Goal: Information Seeking & Learning: Learn about a topic

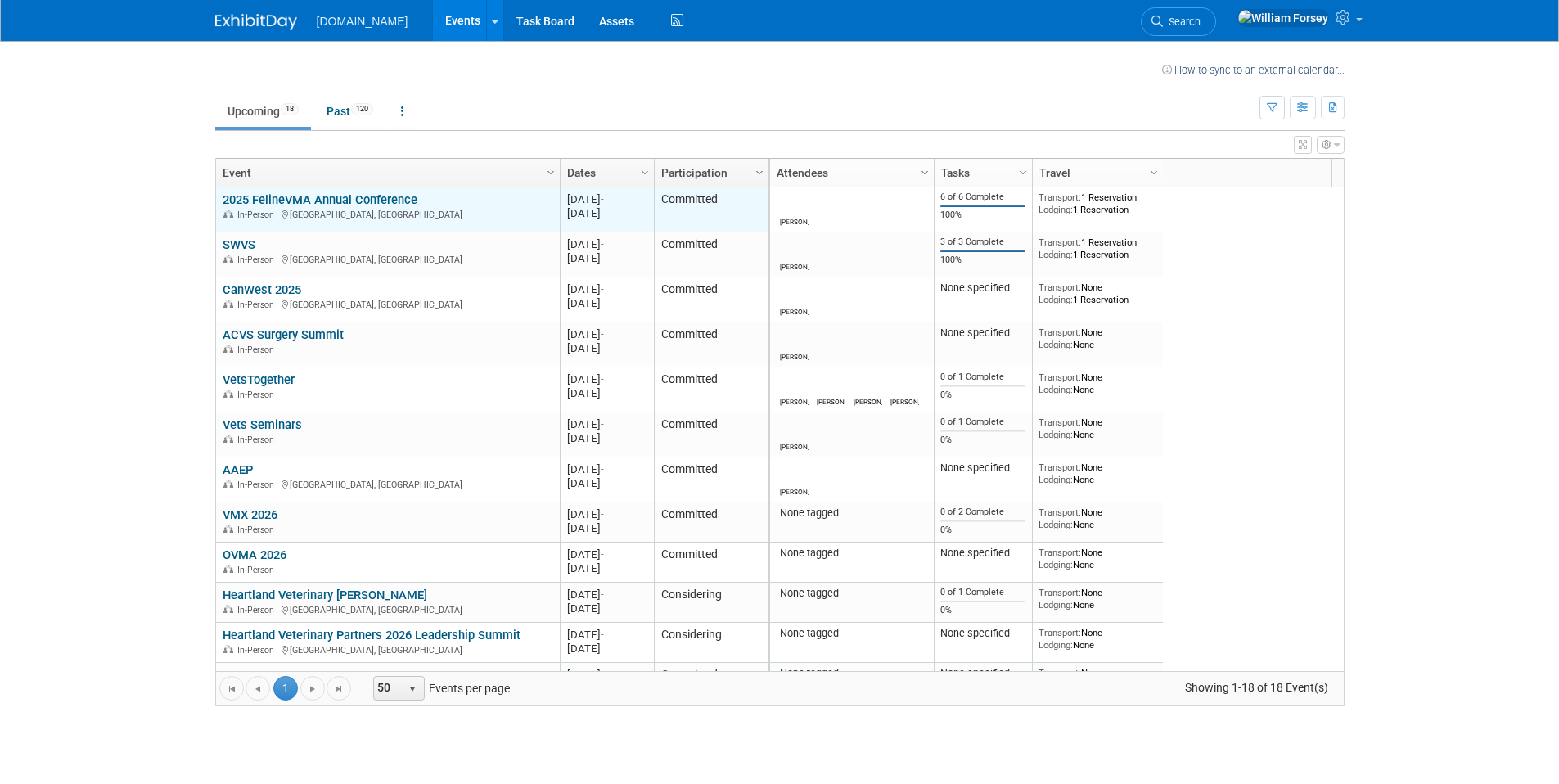
click at [366, 204] on link "2025 FelineVMA Annual Conference" at bounding box center [320, 200] width 194 height 15
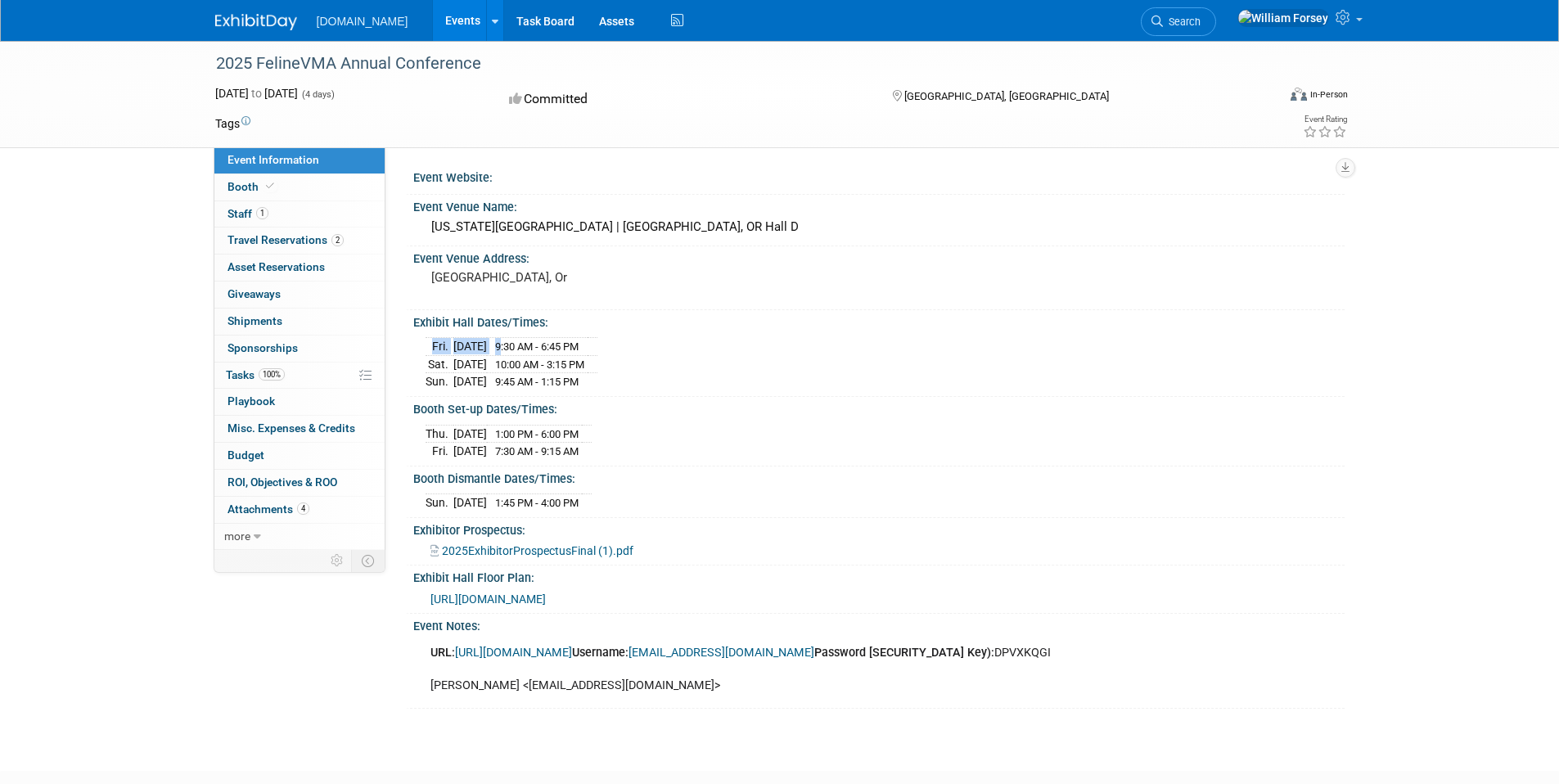
drag, startPoint x: 527, startPoint y: 344, endPoint x: 651, endPoint y: 361, distance: 125.2
click at [651, 361] on div "[DATE] 9:30 AM - 6:45 PM [DATE] 10:00 AM - 3:15 PM [DATE] 9:45 AM - 1:15 PM" at bounding box center [879, 361] width 907 height 58
drag, startPoint x: 526, startPoint y: 448, endPoint x: 613, endPoint y: 447, distance: 87.0
click at [581, 447] on td "7:30 AM - 9:15 AM" at bounding box center [534, 451] width 95 height 17
